Goal: Task Accomplishment & Management: Manage account settings

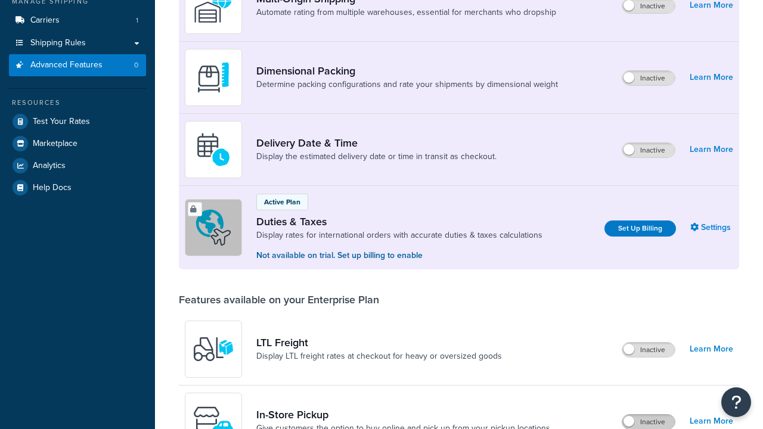
click at [649, 415] on label "Inactive" at bounding box center [649, 422] width 52 height 14
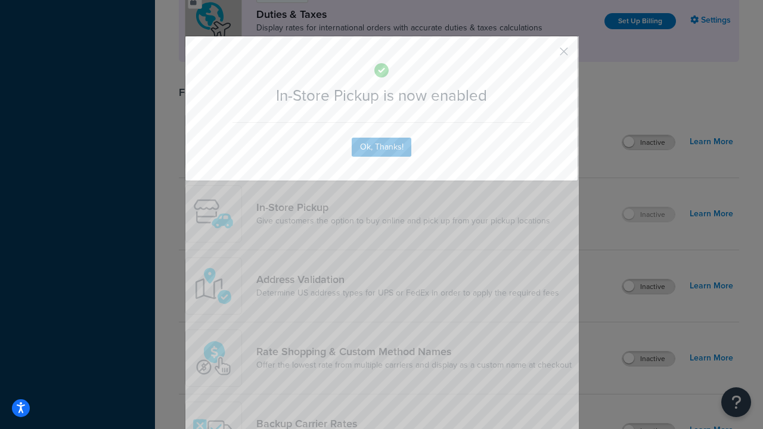
click at [546, 54] on button "button" at bounding box center [546, 55] width 3 height 3
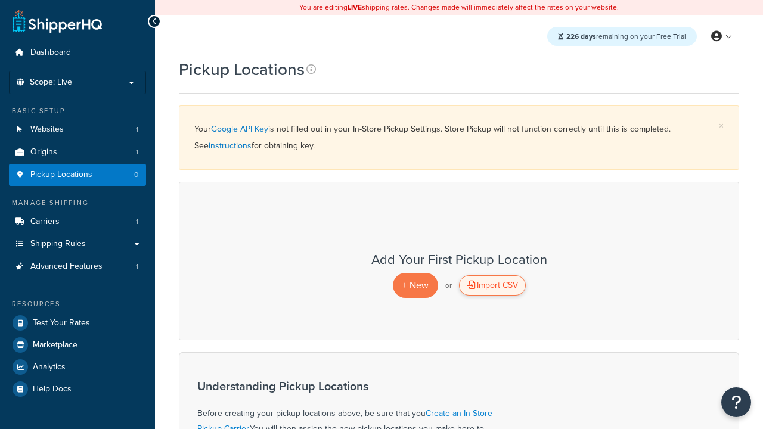
click at [492, 286] on div "Import CSV" at bounding box center [492, 286] width 67 height 20
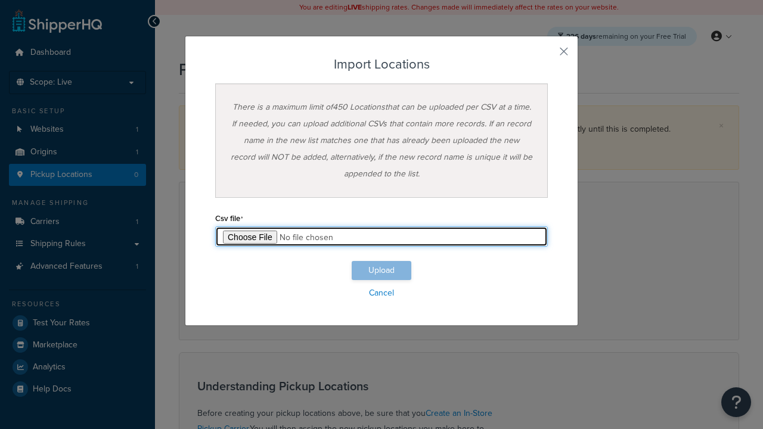
click at [382, 237] on input "file" at bounding box center [381, 237] width 333 height 20
type input "C:\fakepath\importLocationsFailure.csv"
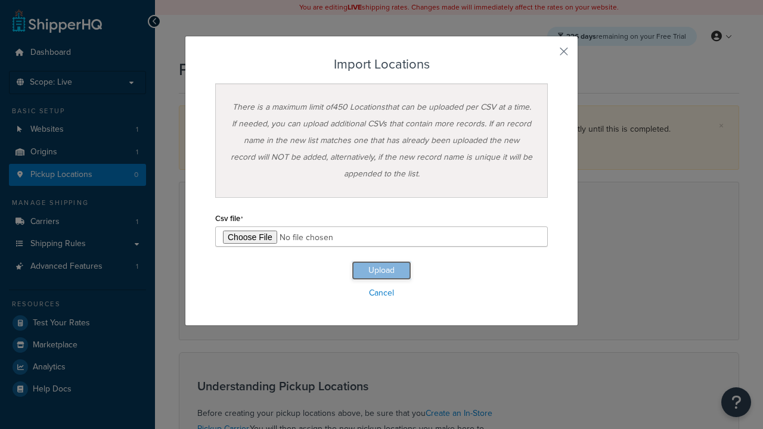
click at [382, 271] on button "Upload" at bounding box center [382, 270] width 60 height 19
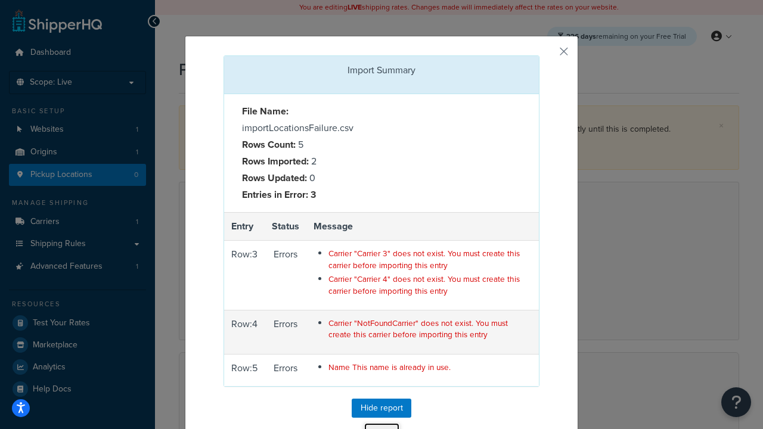
click at [382, 423] on button "Close" at bounding box center [382, 433] width 36 height 20
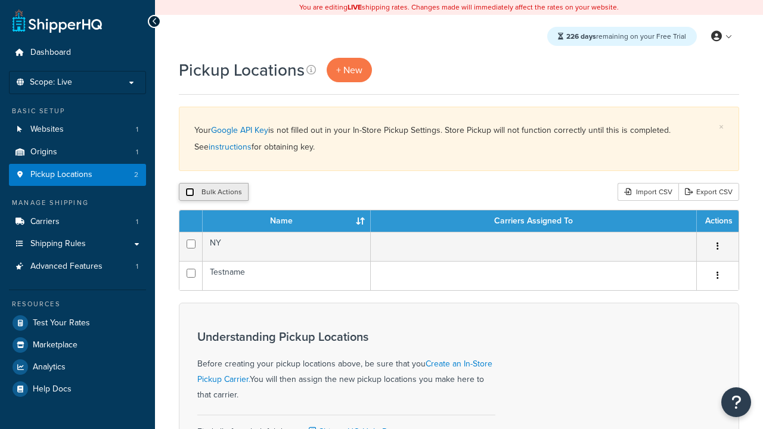
click at [190, 193] on input "checkbox" at bounding box center [189, 192] width 9 height 9
checkbox input "true"
click at [0, 0] on button "Delete" at bounding box center [0, 0] width 0 height 0
